Goal: Task Accomplishment & Management: Complete application form

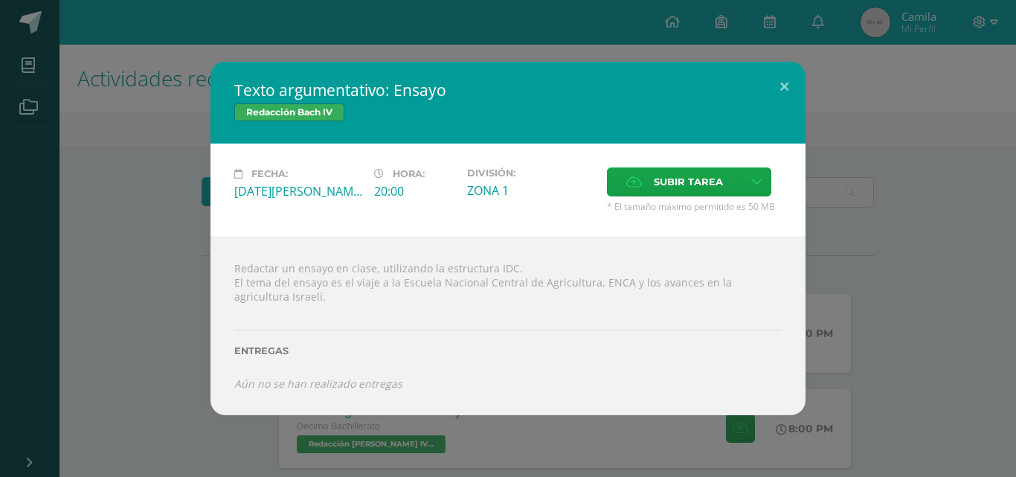
scroll to position [178, 0]
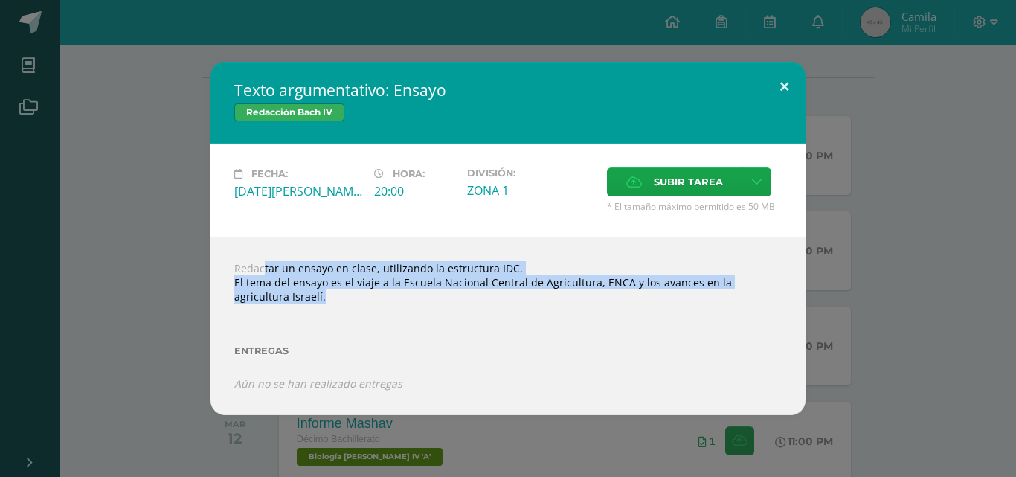
click at [779, 91] on button at bounding box center [784, 87] width 42 height 51
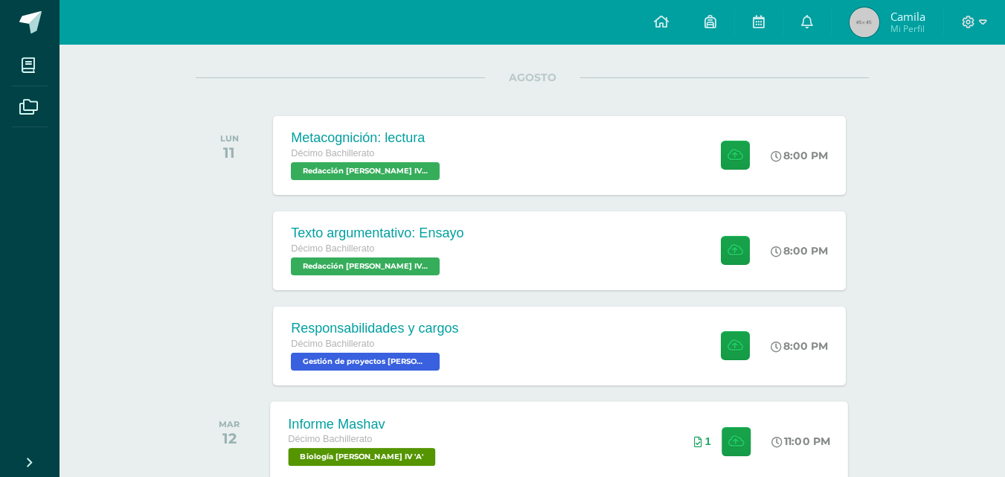
click at [556, 447] on div "Informe Mashav Décimo Bachillerato Biología [PERSON_NAME] IV 'A' 11:00 PM 1 Inf…" at bounding box center [560, 441] width 578 height 80
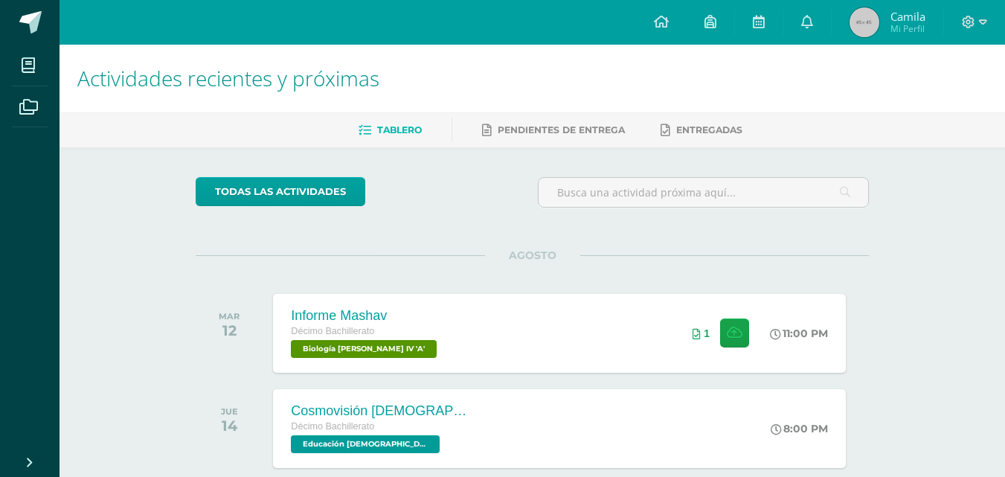
click at [538, 324] on div "Informe Mashav Décimo Bachillerato Biología [PERSON_NAME] IV 'A' 11:00 PM 1 Inf…" at bounding box center [559, 333] width 572 height 79
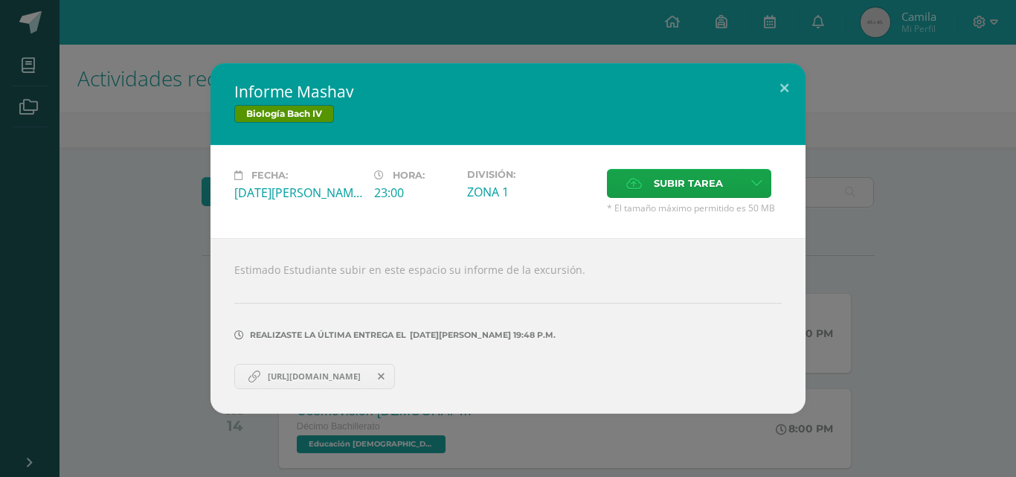
click at [363, 379] on span "https://docs.google.com/document/d/1AMoJdnbg7r4AmoYP_dfl7_PKLYkLFIhHqRjrFc5LhjM…" at bounding box center [314, 376] width 108 height 12
click at [385, 373] on icon at bounding box center [381, 376] width 7 height 10
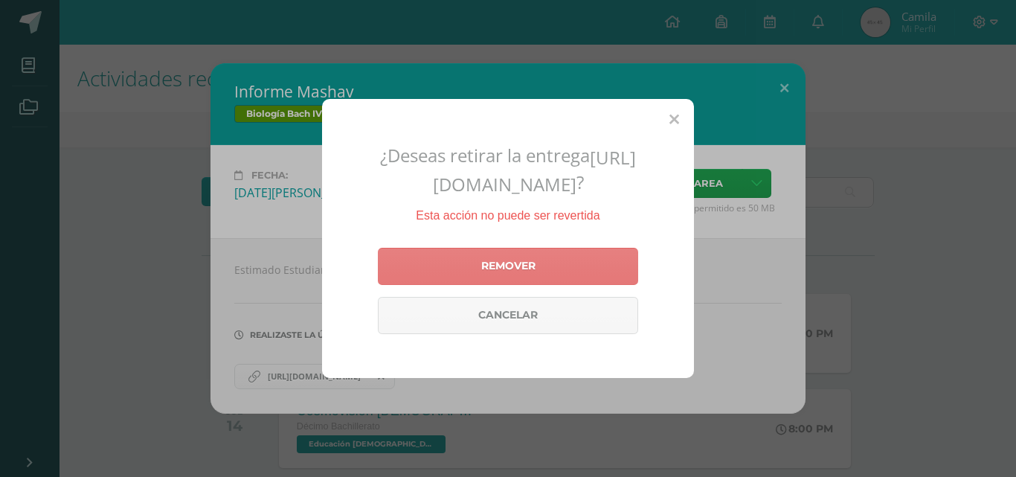
click at [578, 280] on link "Remover" at bounding box center [508, 266] width 260 height 37
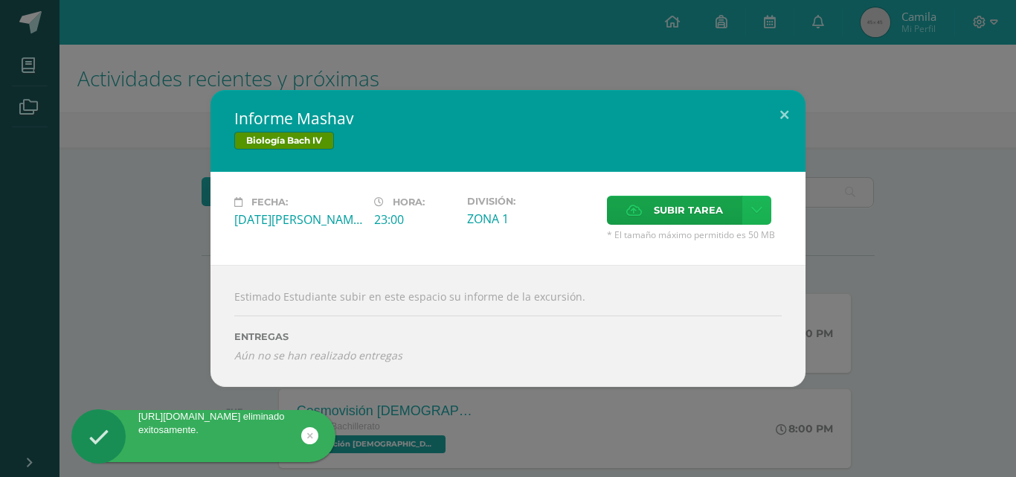
click at [762, 207] on link at bounding box center [756, 210] width 29 height 29
click at [713, 205] on span "Subir tarea" at bounding box center [688, 210] width 69 height 28
click at [0, 0] on input "Subir tarea" at bounding box center [0, 0] width 0 height 0
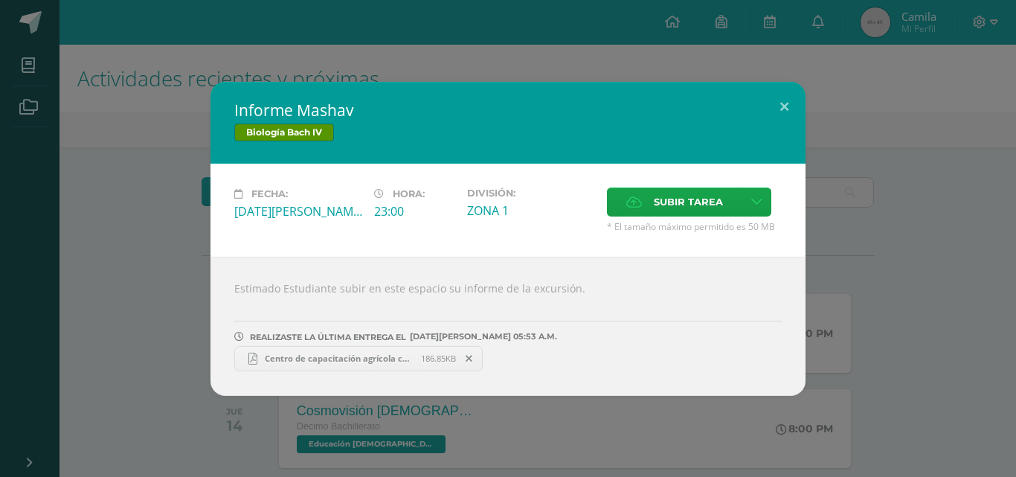
click at [414, 362] on span "Centro de capacitación agrícola con tecnología Israelí Colegio Cristiano Biling…" at bounding box center [339, 358] width 164 height 11
click at [791, 103] on button at bounding box center [784, 107] width 42 height 51
